Goal: Transaction & Acquisition: Purchase product/service

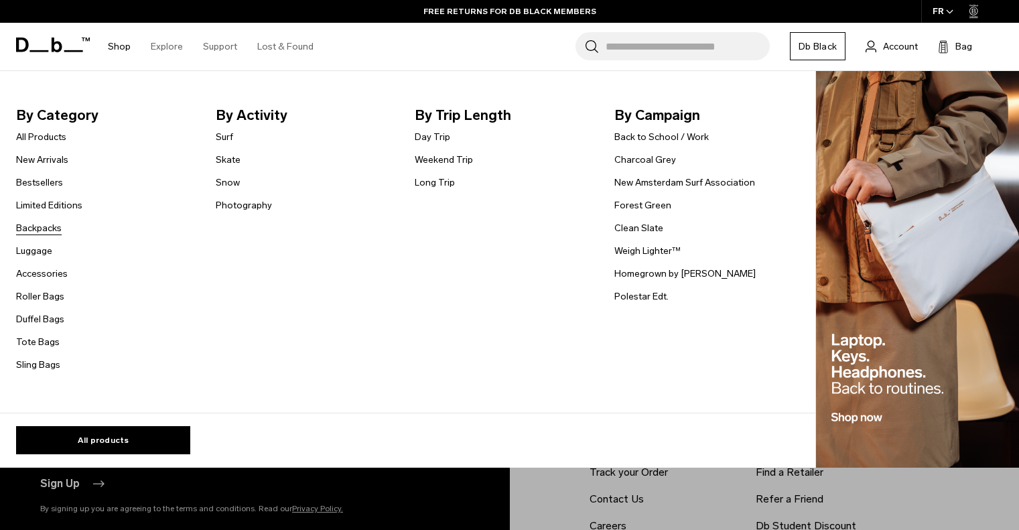
click at [54, 226] on link "Backpacks" at bounding box center [39, 228] width 46 height 14
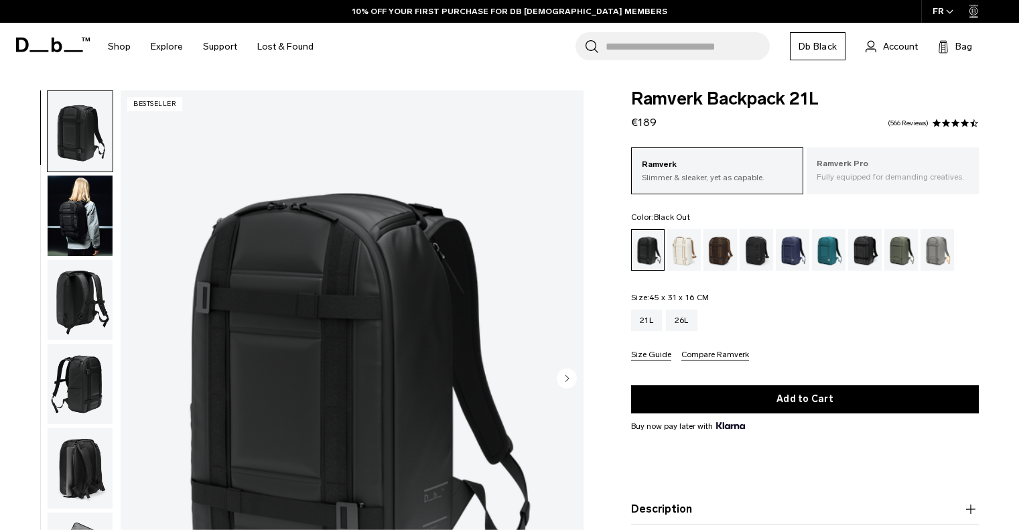
click at [876, 166] on p "Ramverk Pro" at bounding box center [893, 163] width 152 height 13
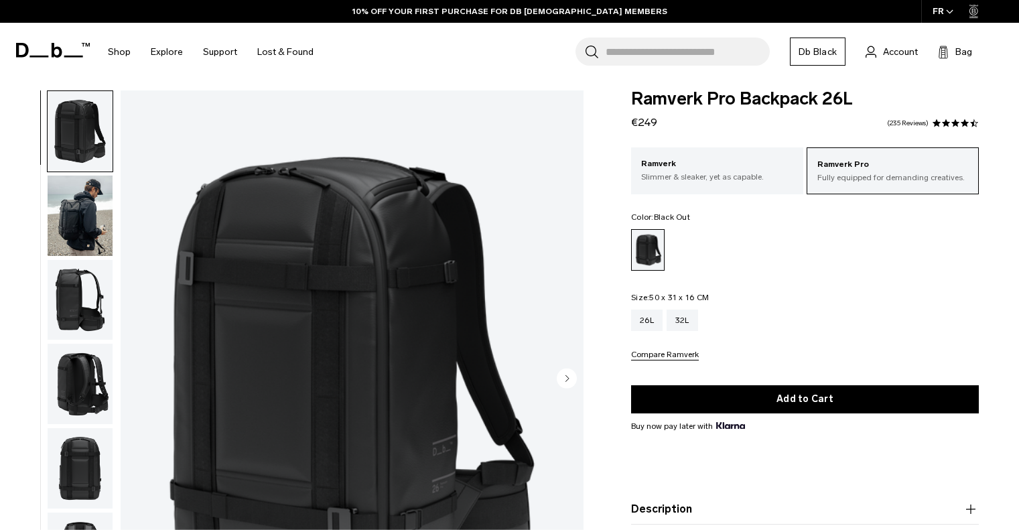
scroll to position [134, 0]
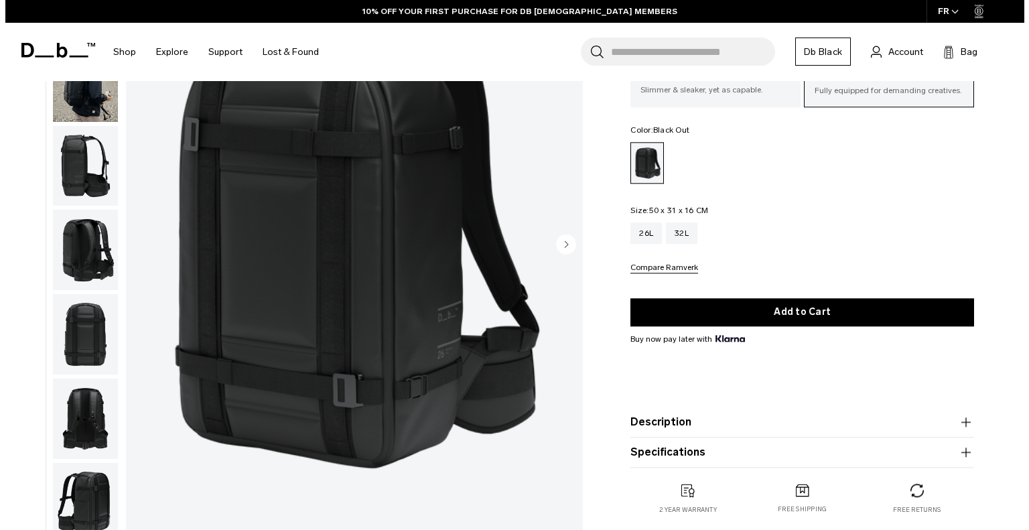
scroll to position [0, 0]
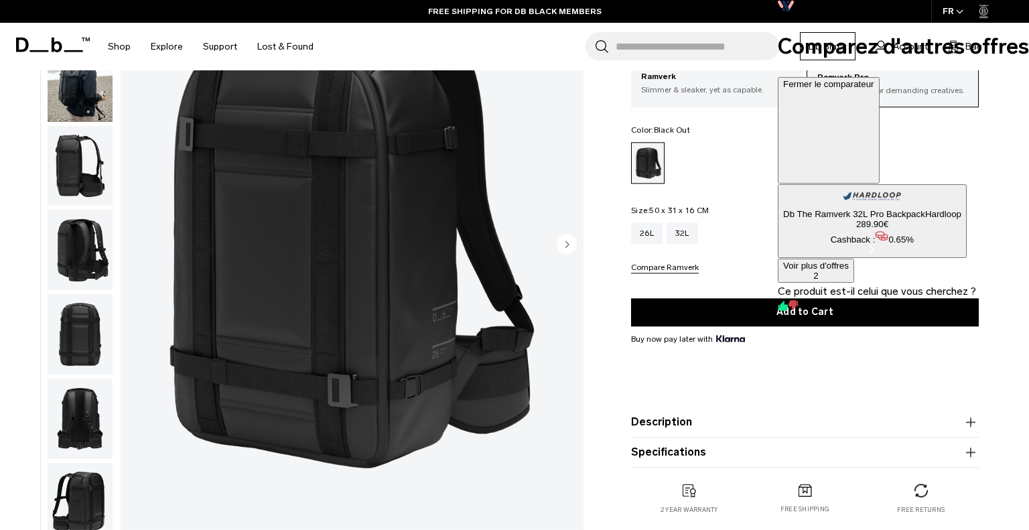
click at [874, 89] on icon at bounding box center [828, 134] width 91 height 91
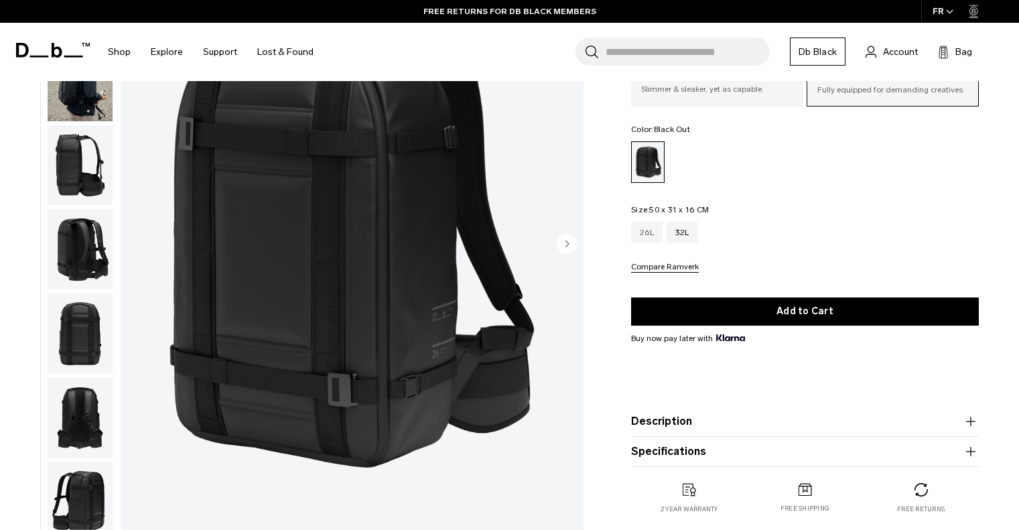
scroll to position [134, 0]
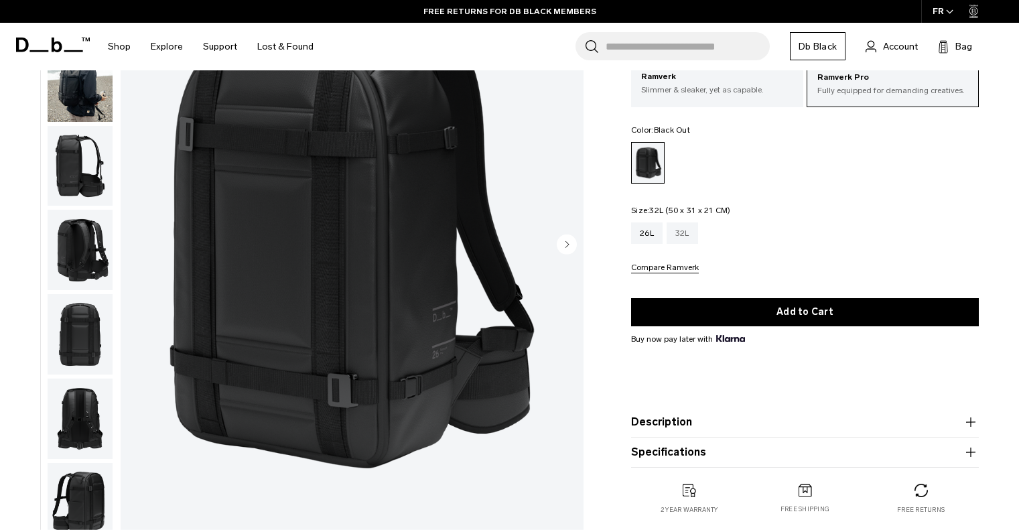
click at [690, 228] on div "32L" at bounding box center [682, 232] width 31 height 21
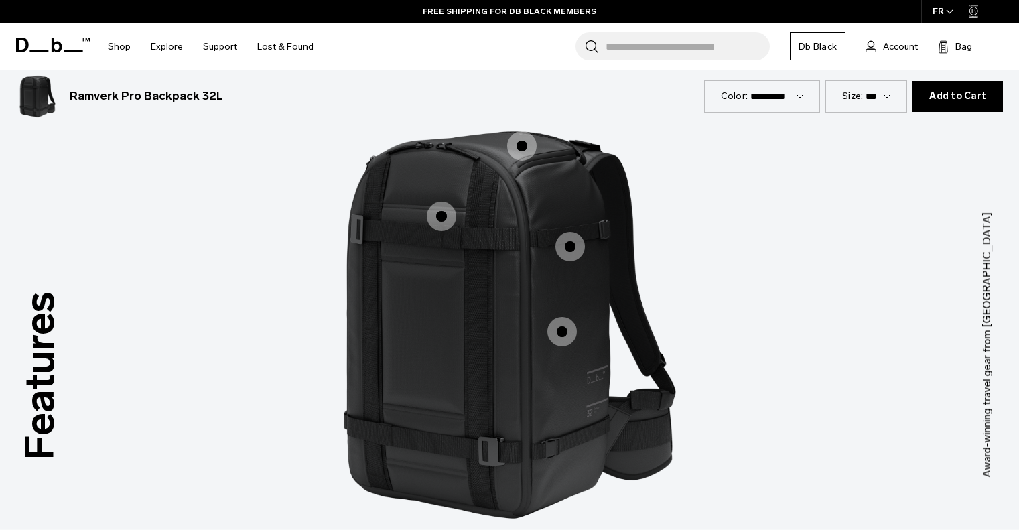
click at [523, 148] on span "1 / 3" at bounding box center [521, 145] width 29 height 29
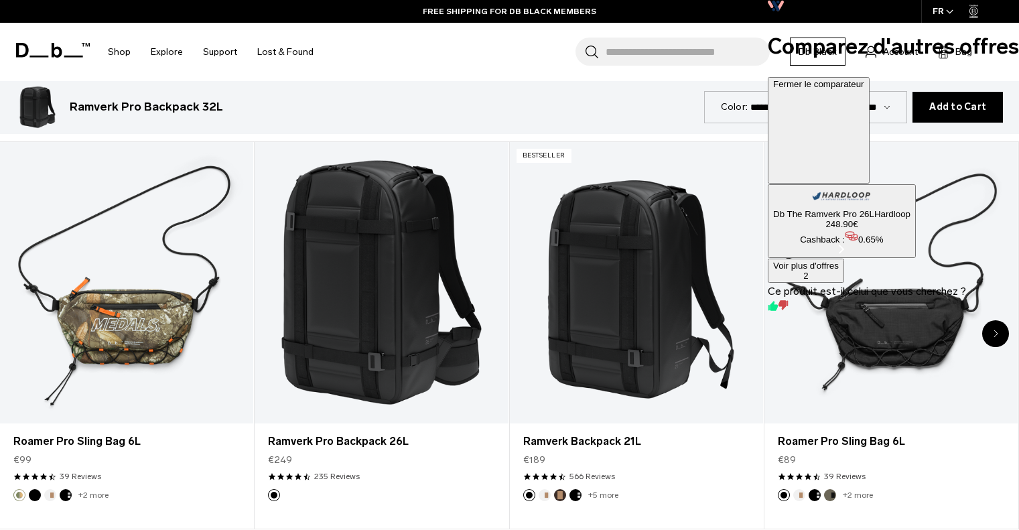
scroll to position [1742, 0]
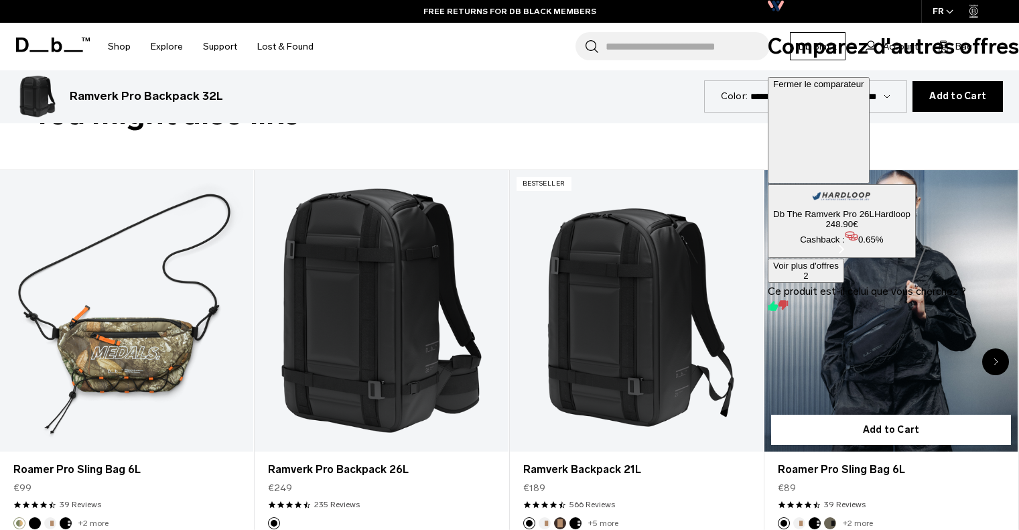
click at [875, 356] on link "Roamer Pro Sling Bag 6L" at bounding box center [891, 310] width 253 height 281
